Goal: Information Seeking & Learning: Learn about a topic

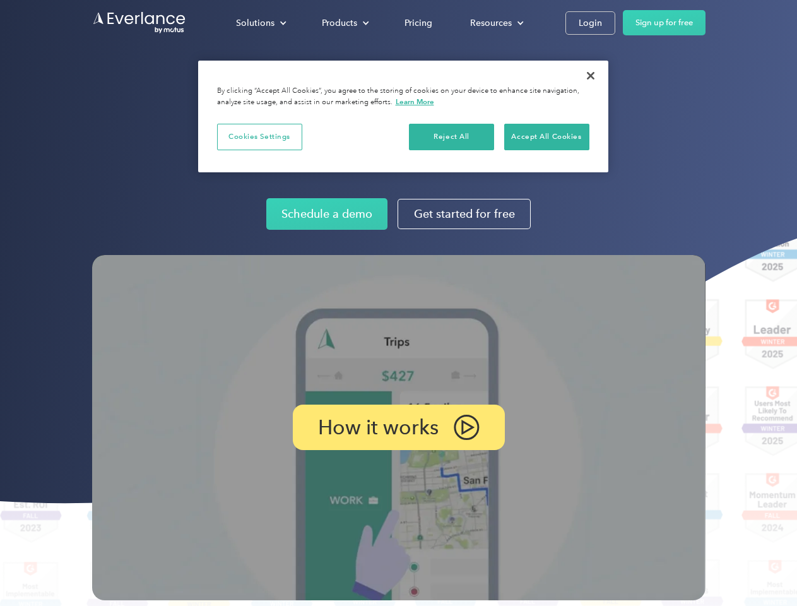
click at [398, 303] on img at bounding box center [398, 427] width 613 height 345
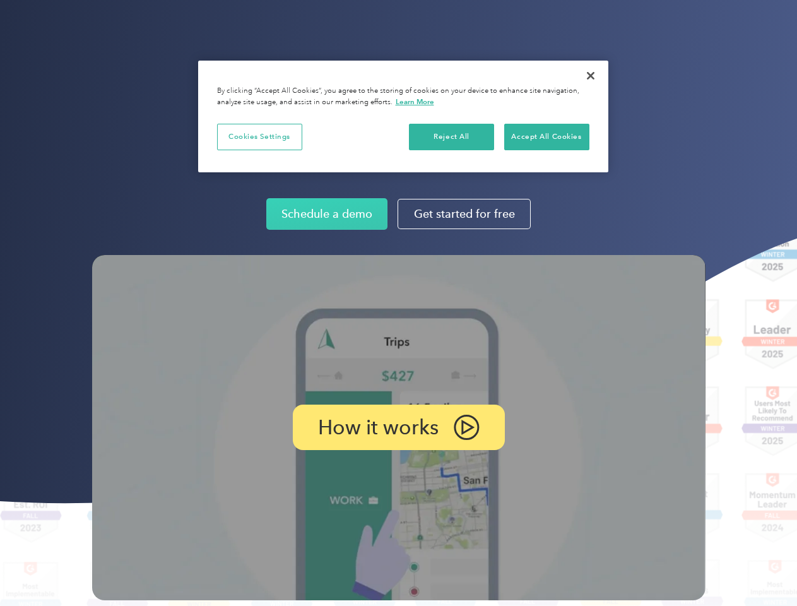
click at [398, 303] on img at bounding box center [398, 427] width 613 height 345
click at [398, 427] on p "How it works" at bounding box center [378, 426] width 120 height 15
click at [259, 136] on button "Cookies Settings" at bounding box center [259, 137] width 85 height 26
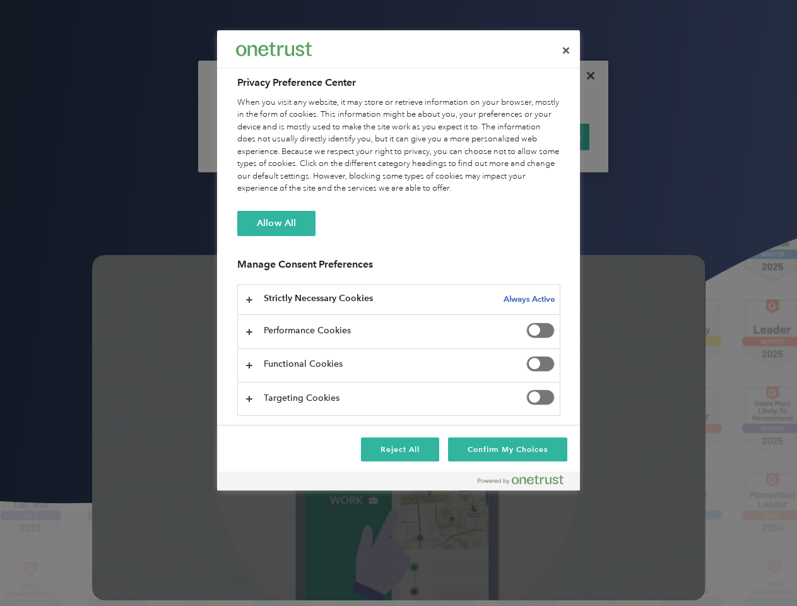
click at [452, 136] on div "When you visit any website, it may store or retrieve information on your browse…" at bounding box center [398, 146] width 323 height 98
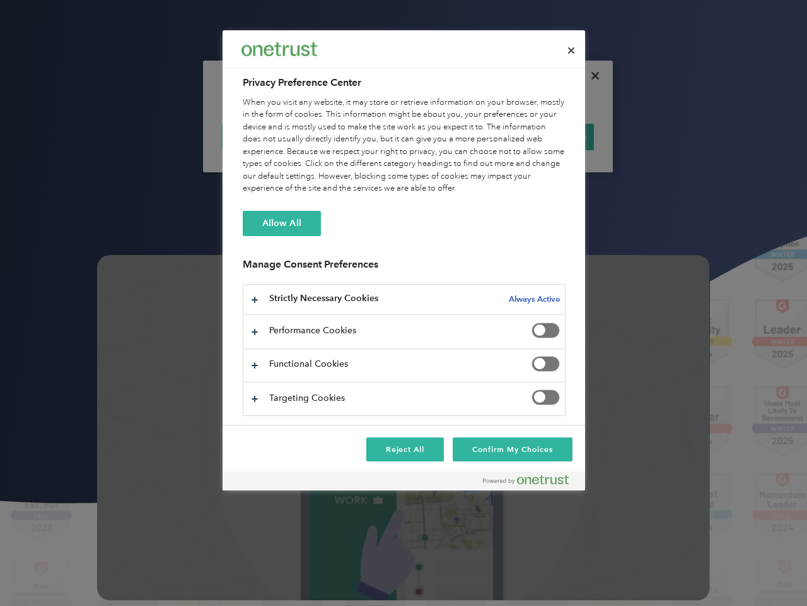
click at [546, 136] on div "When you visit any website, it may store or retrieve information on your browse…" at bounding box center [404, 146] width 323 height 98
click at [590, 76] on div at bounding box center [403, 303] width 807 height 606
